Goal: Information Seeking & Learning: Learn about a topic

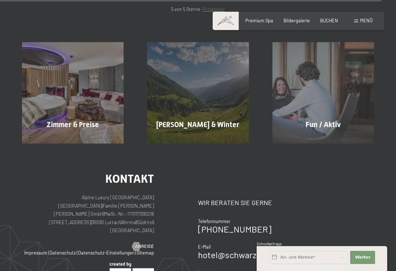
scroll to position [2874, 0]
click at [44, 75] on div "Zimmer & Preise Mehr erfahren" at bounding box center [72, 92] width 125 height 101
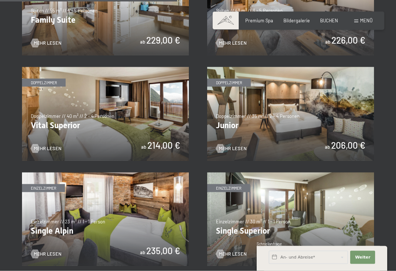
scroll to position [731, 0]
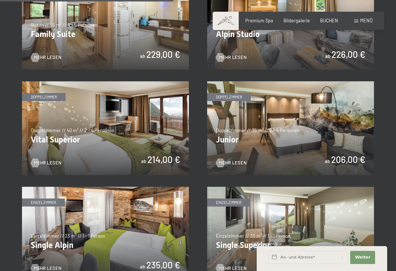
click at [354, 131] on img at bounding box center [290, 128] width 167 height 94
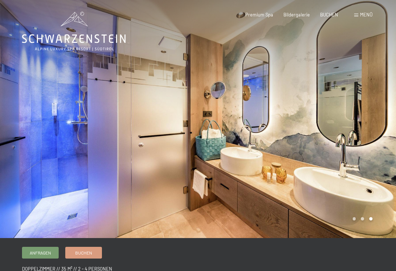
click at [301, 12] on span "Bildergalerie" at bounding box center [296, 15] width 26 height 6
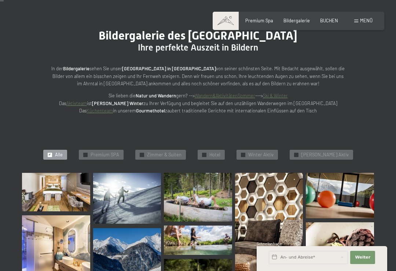
scroll to position [53, 0]
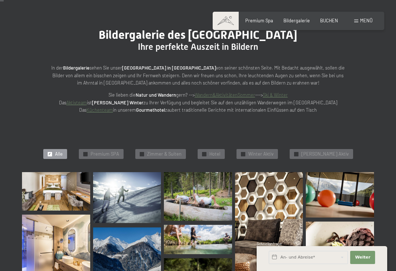
click at [48, 187] on img at bounding box center [56, 191] width 68 height 38
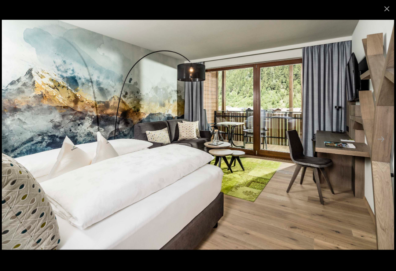
click at [384, 4] on button "Close gallery" at bounding box center [386, 8] width 18 height 17
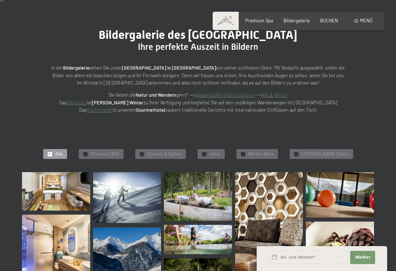
click at [119, 153] on span "Premium SPA" at bounding box center [104, 154] width 29 height 7
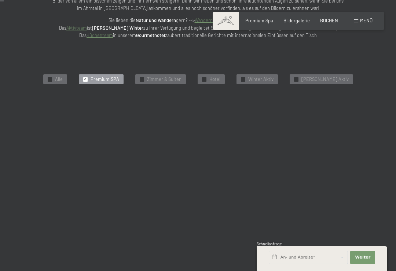
scroll to position [136, 0]
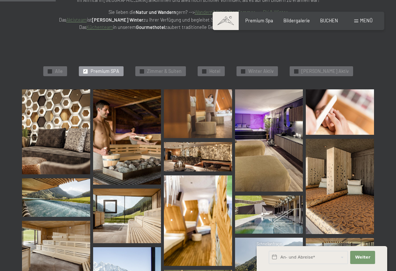
click at [45, 153] on img at bounding box center [56, 131] width 68 height 85
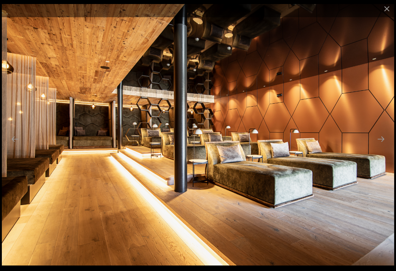
click at [384, 7] on button "Close gallery" at bounding box center [386, 8] width 18 height 17
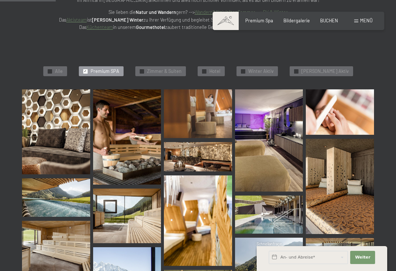
click at [219, 68] on span "Hotel" at bounding box center [214, 71] width 11 height 7
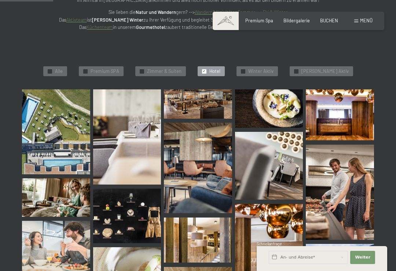
click at [38, 138] on img at bounding box center [56, 131] width 68 height 85
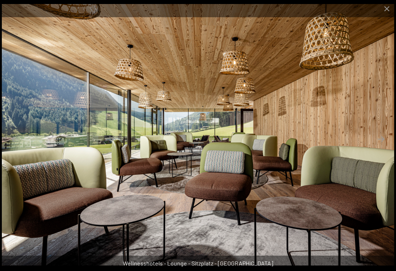
click at [391, 1] on button "Close gallery" at bounding box center [386, 8] width 18 height 17
